Goal: Find specific page/section: Find specific page/section

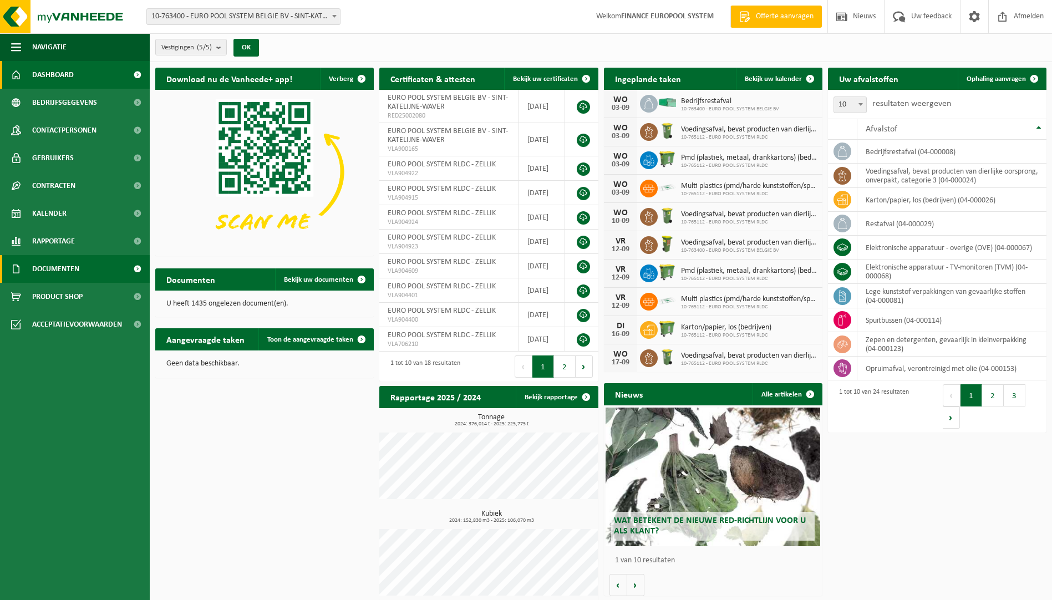
click at [68, 268] on span "Documenten" at bounding box center [55, 269] width 47 height 28
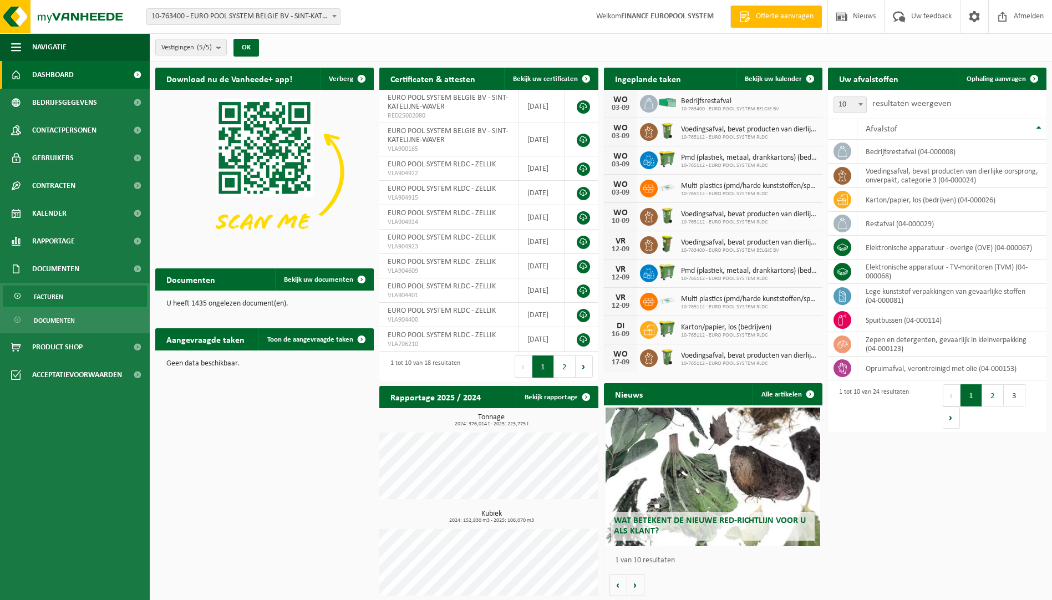
click at [50, 301] on span "Facturen" at bounding box center [48, 296] width 29 height 21
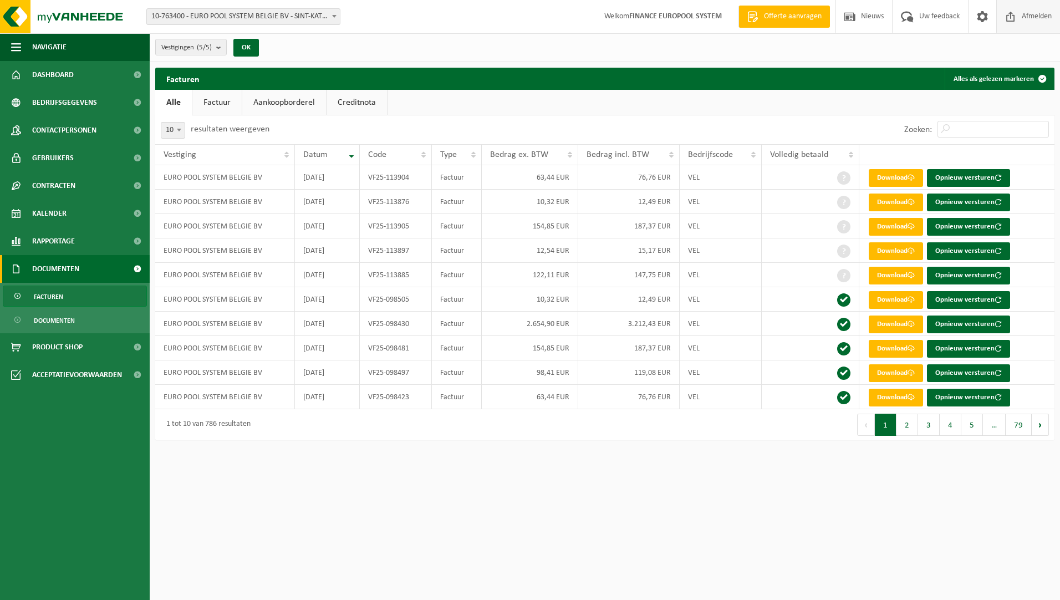
click at [1028, 17] on span "Afmelden" at bounding box center [1036, 16] width 35 height 33
